Goal: Find specific page/section: Find specific page/section

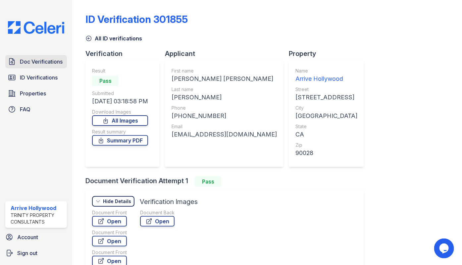
click at [31, 57] on link "Doc Verifications" at bounding box center [36, 61] width 62 height 13
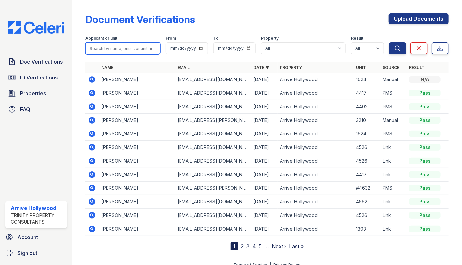
click at [113, 52] on input "search" at bounding box center [122, 48] width 75 height 12
type input "[PERSON_NAME]"
click at [389, 42] on button "Search" at bounding box center [397, 48] width 17 height 12
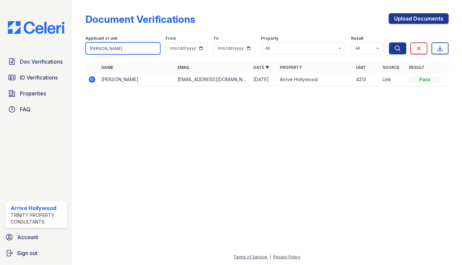
click at [98, 43] on input "[PERSON_NAME]" at bounding box center [122, 48] width 75 height 12
type input "[PERSON_NAME]"
click at [389, 42] on button "Search" at bounding box center [397, 48] width 17 height 12
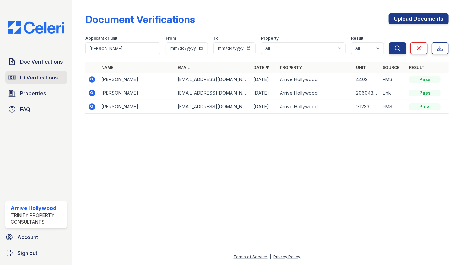
click at [14, 83] on link "ID Verifications" at bounding box center [36, 77] width 62 height 13
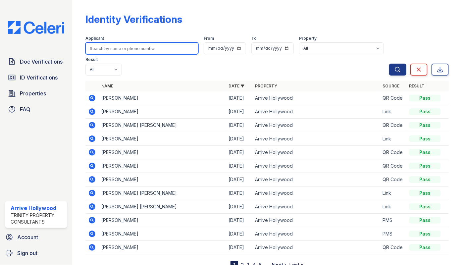
click at [126, 50] on input "search" at bounding box center [141, 48] width 113 height 12
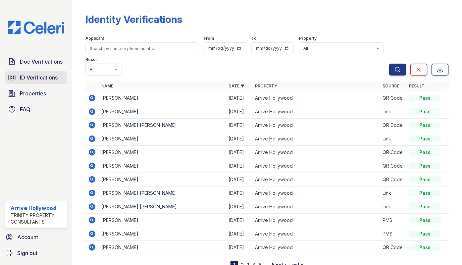
click at [37, 76] on span "ID Verifications" at bounding box center [39, 78] width 38 height 8
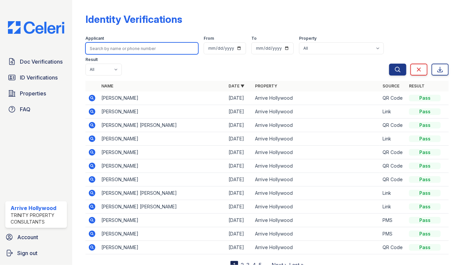
click at [112, 50] on input "search" at bounding box center [141, 48] width 113 height 12
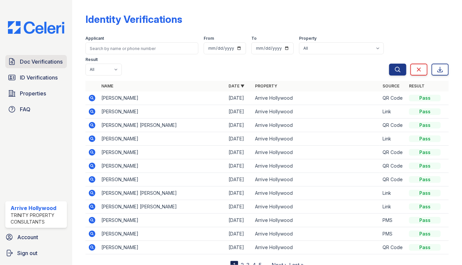
click at [21, 63] on span "Doc Verifications" at bounding box center [41, 62] width 43 height 8
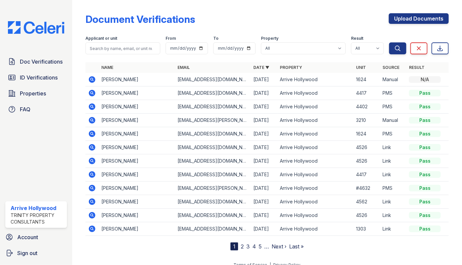
click at [91, 107] on icon at bounding box center [92, 107] width 8 height 8
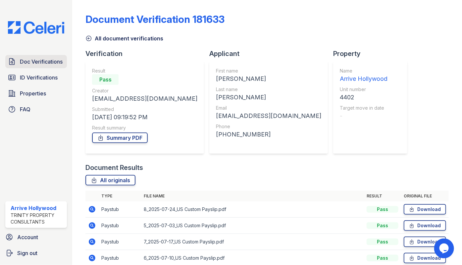
click at [27, 63] on span "Doc Verifications" at bounding box center [41, 62] width 43 height 8
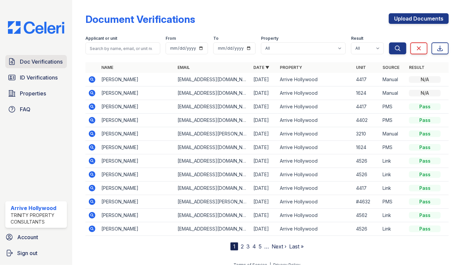
click at [35, 61] on span "Doc Verifications" at bounding box center [41, 62] width 43 height 8
click at [29, 60] on span "Doc Verifications" at bounding box center [41, 62] width 43 height 8
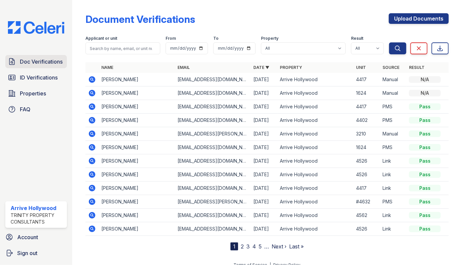
click at [41, 63] on span "Doc Verifications" at bounding box center [41, 62] width 43 height 8
